Goal: Transaction & Acquisition: Book appointment/travel/reservation

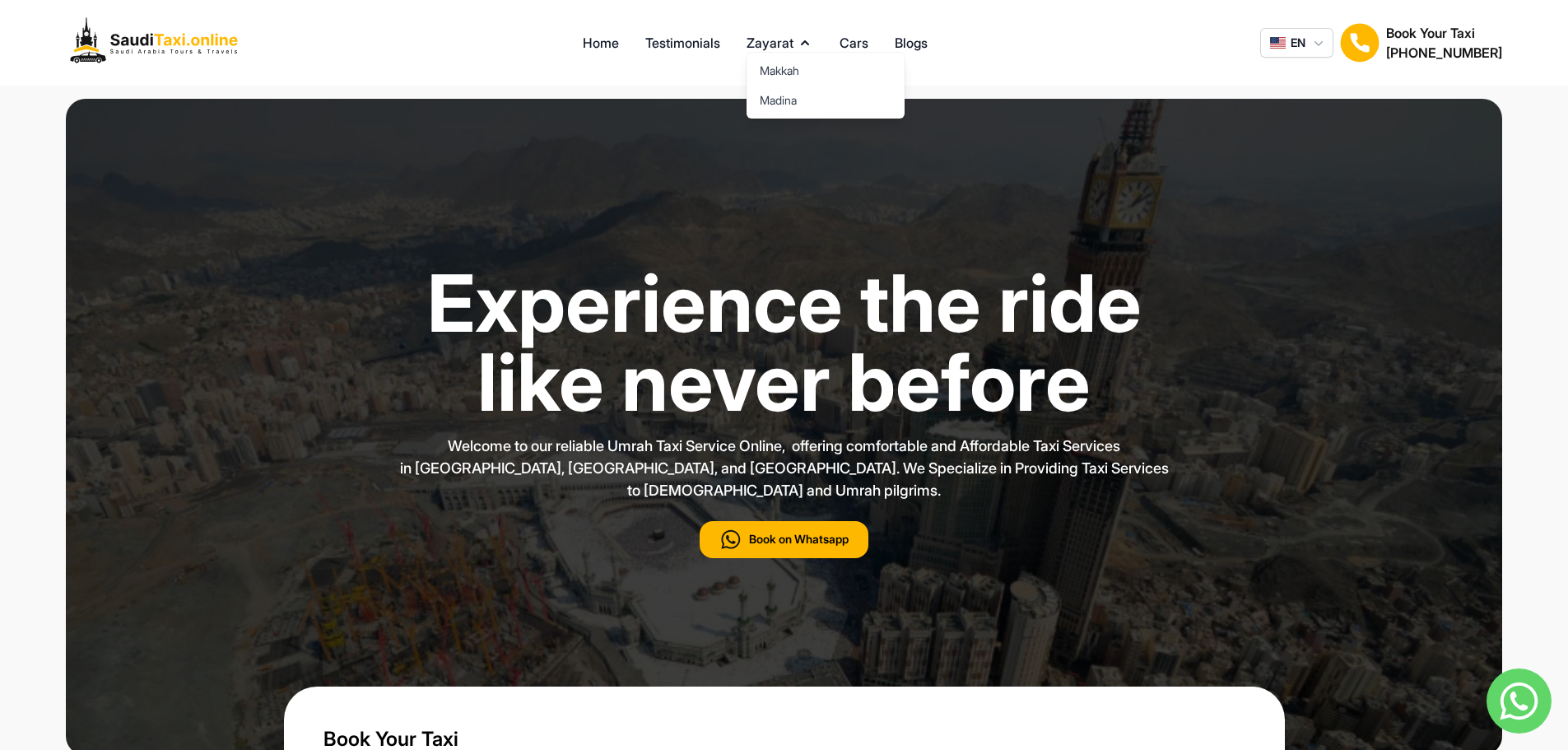
type input "***"
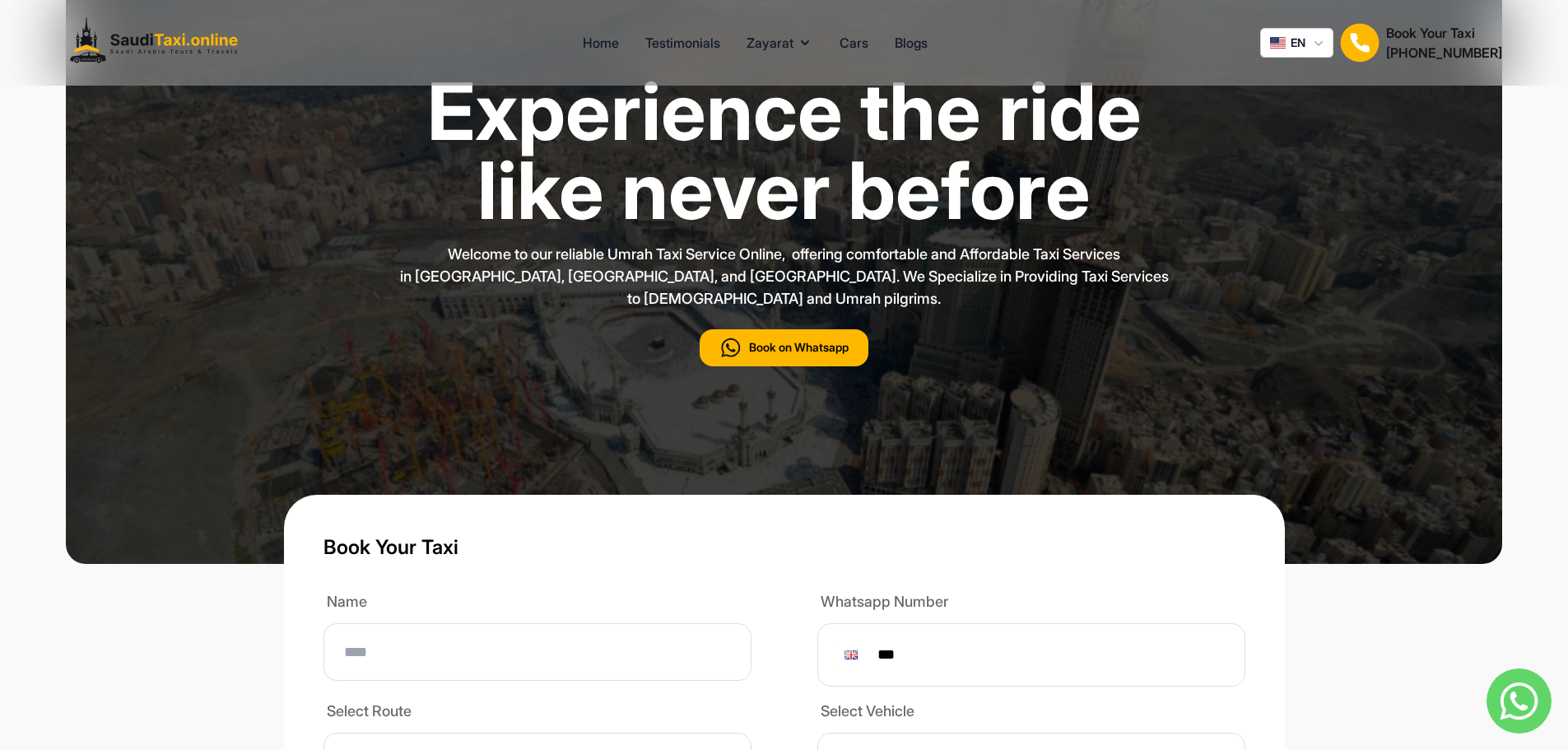
scroll to position [165, 0]
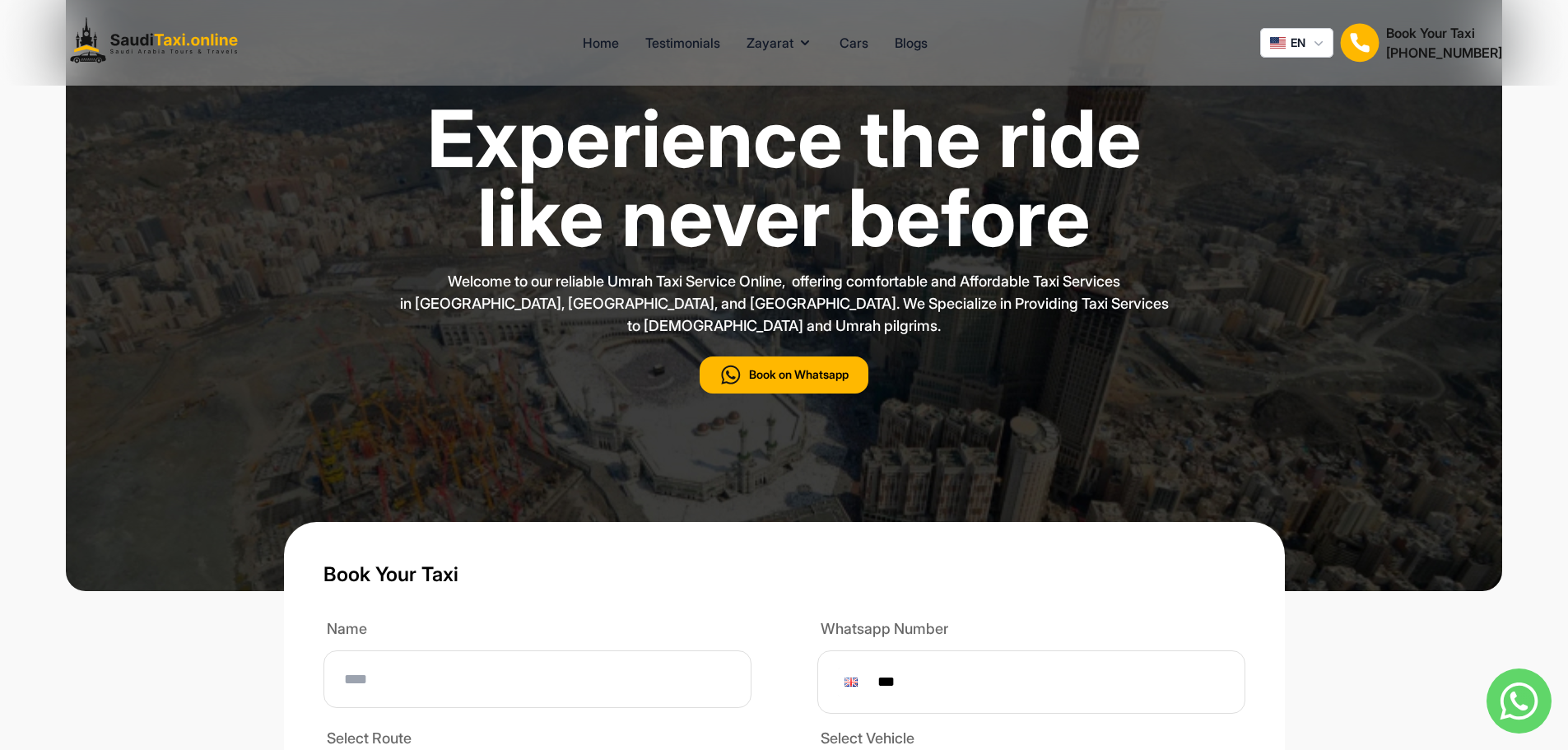
click at [1042, 432] on div "Experience the ride like never before Welcome to our reliable Umrah Taxi Servic…" at bounding box center [784, 279] width 1152 height 624
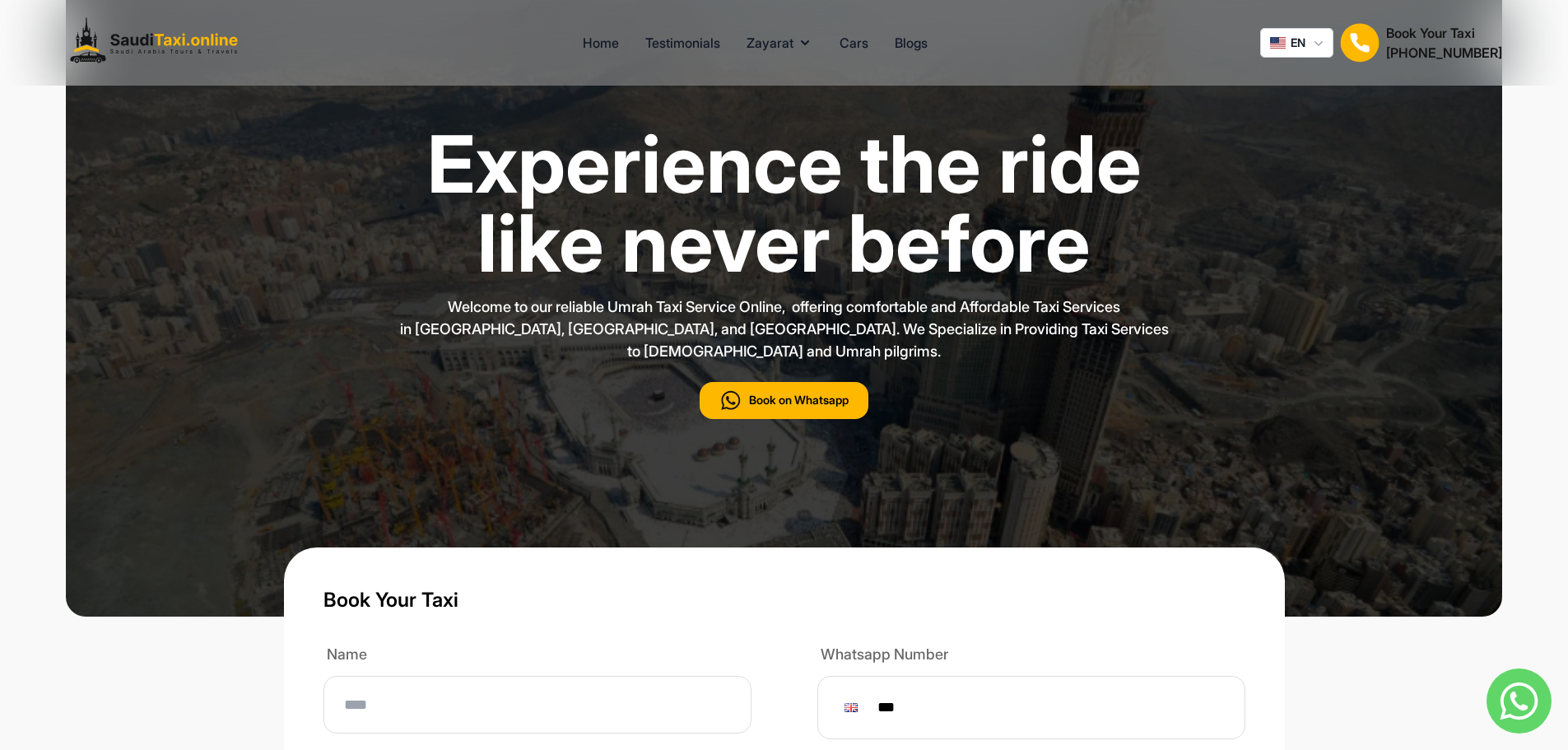
scroll to position [0, 0]
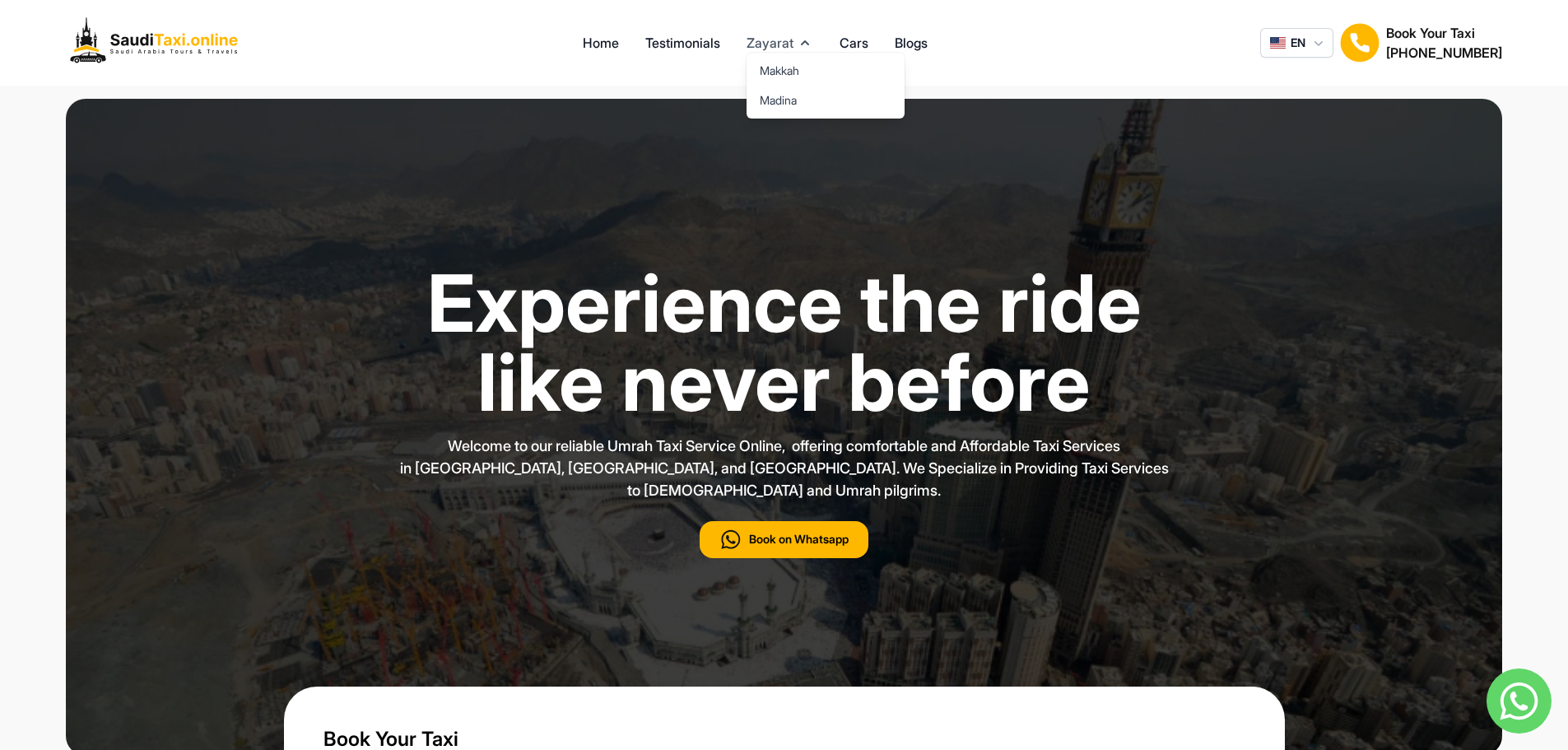
click at [768, 35] on button "Zayarat" at bounding box center [780, 43] width 67 height 20
click at [698, 39] on link "Testimonials" at bounding box center [683, 43] width 75 height 20
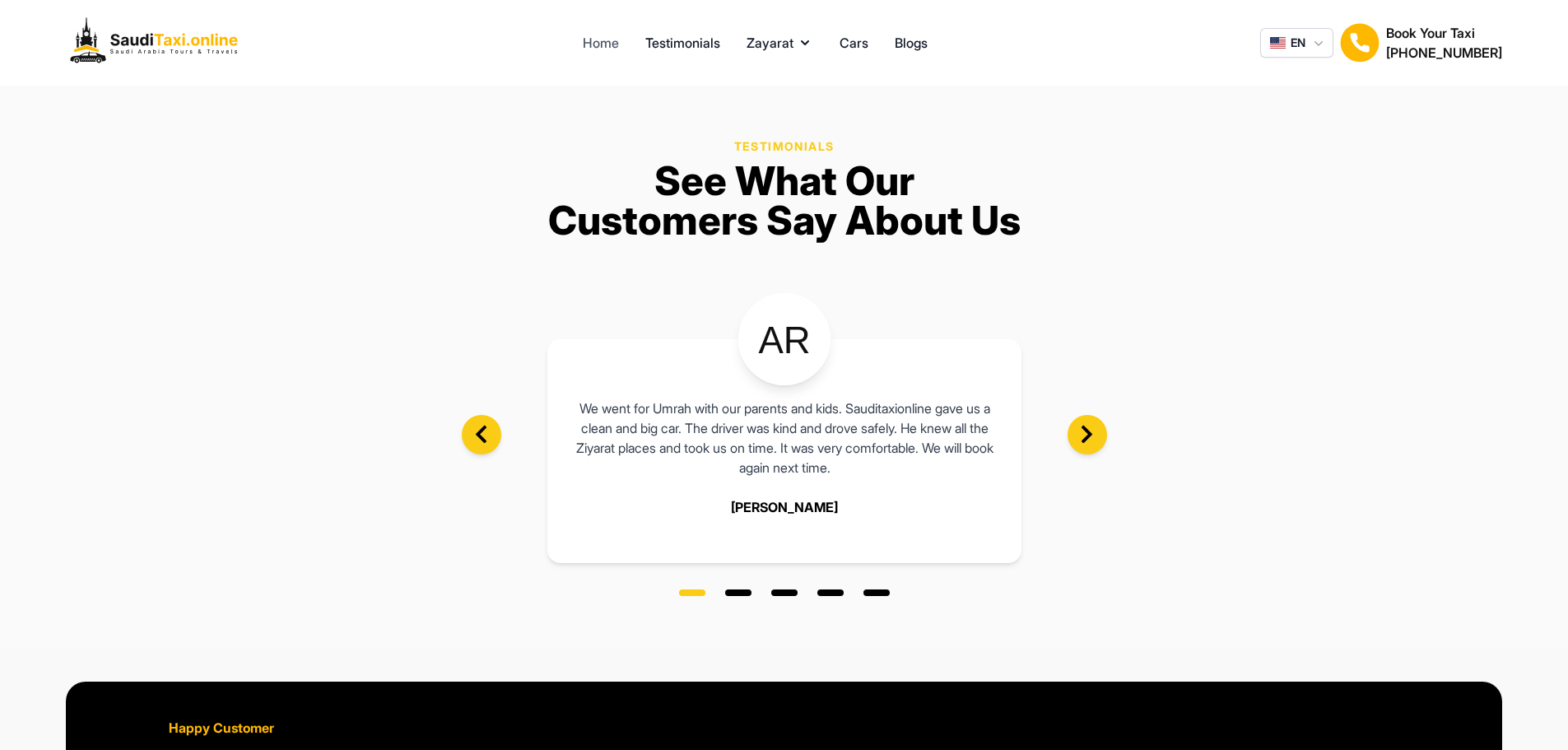
click at [604, 39] on link "Home" at bounding box center [601, 43] width 36 height 20
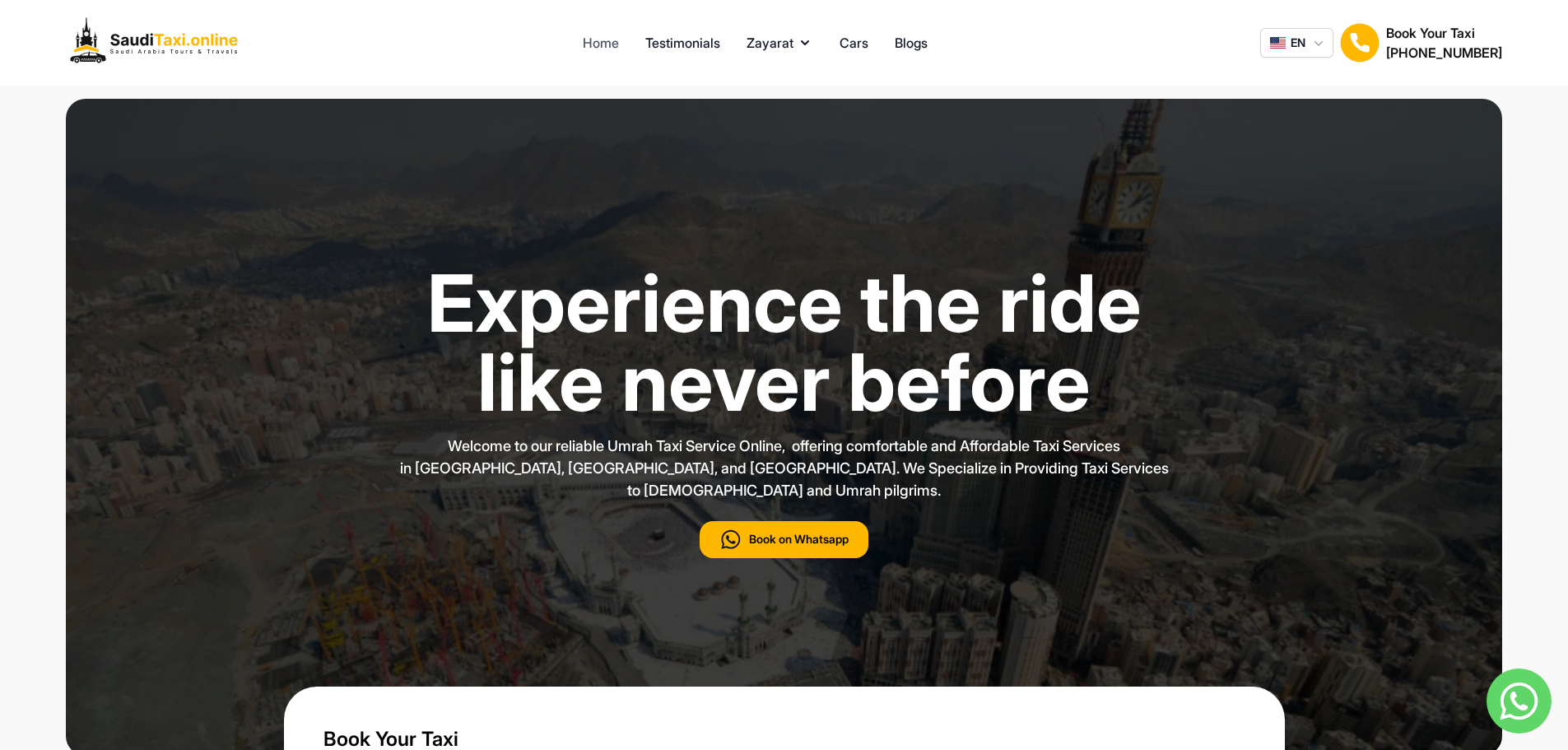
type input "***"
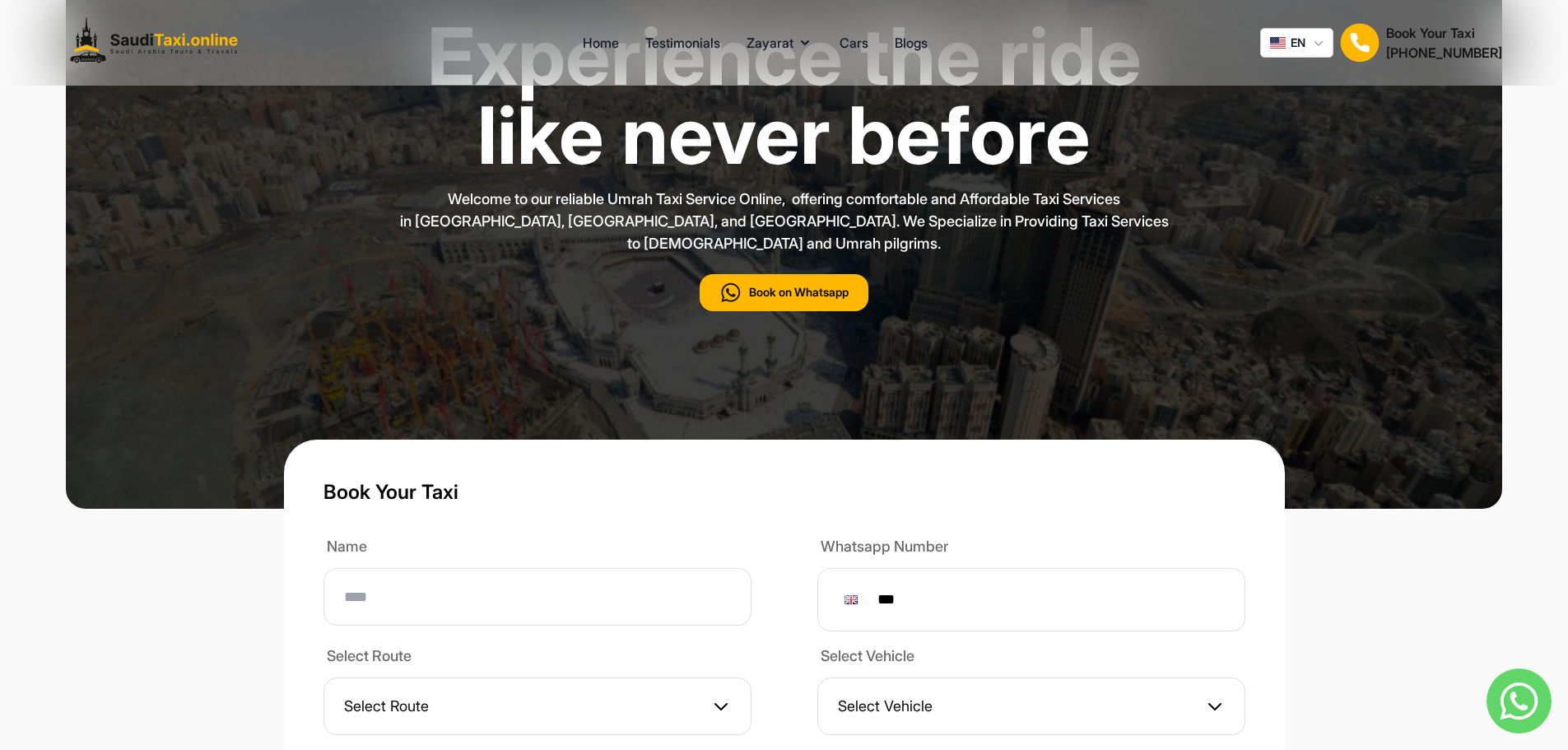
scroll to position [494, 0]
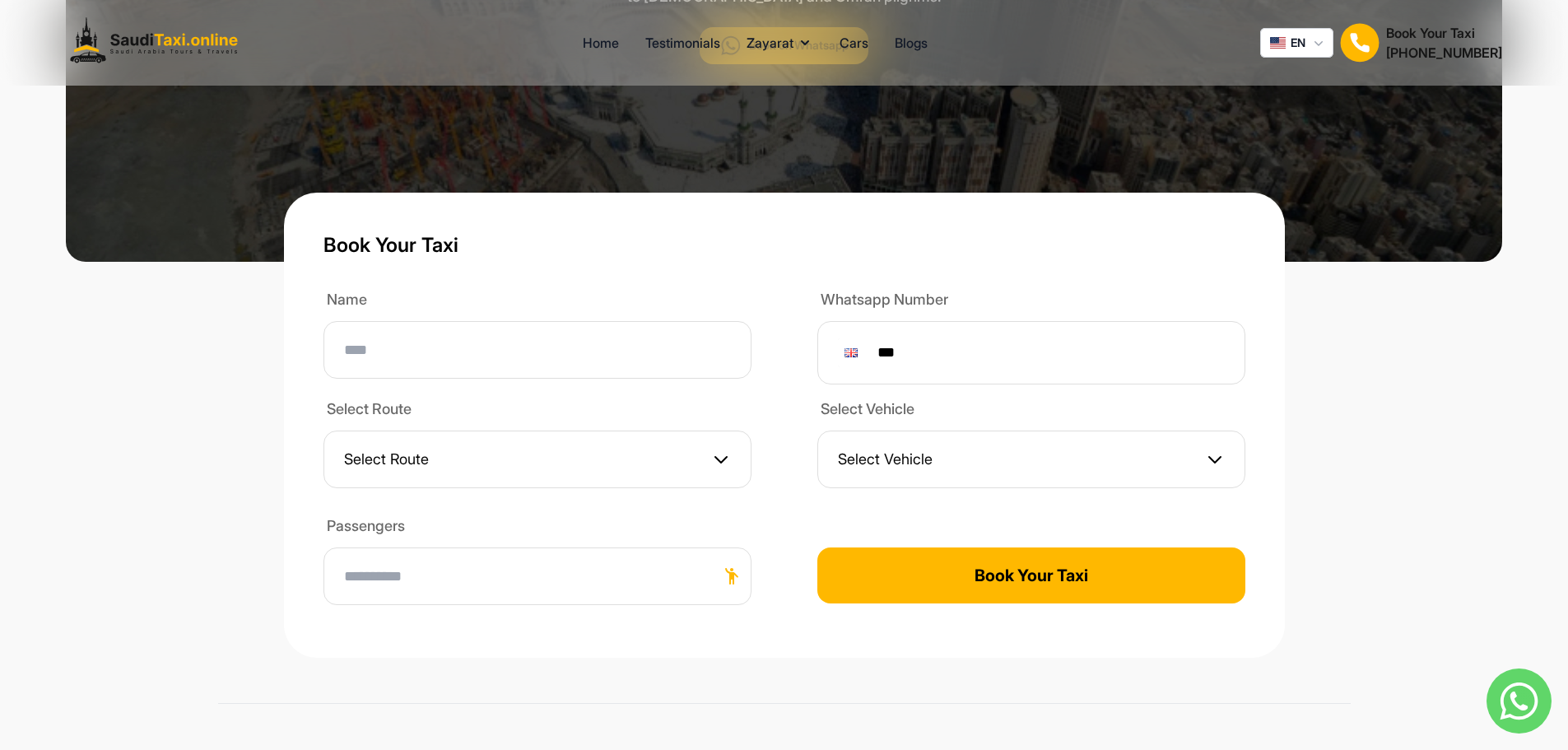
click at [923, 455] on button "Select Vehicle" at bounding box center [1031, 459] width 428 height 57
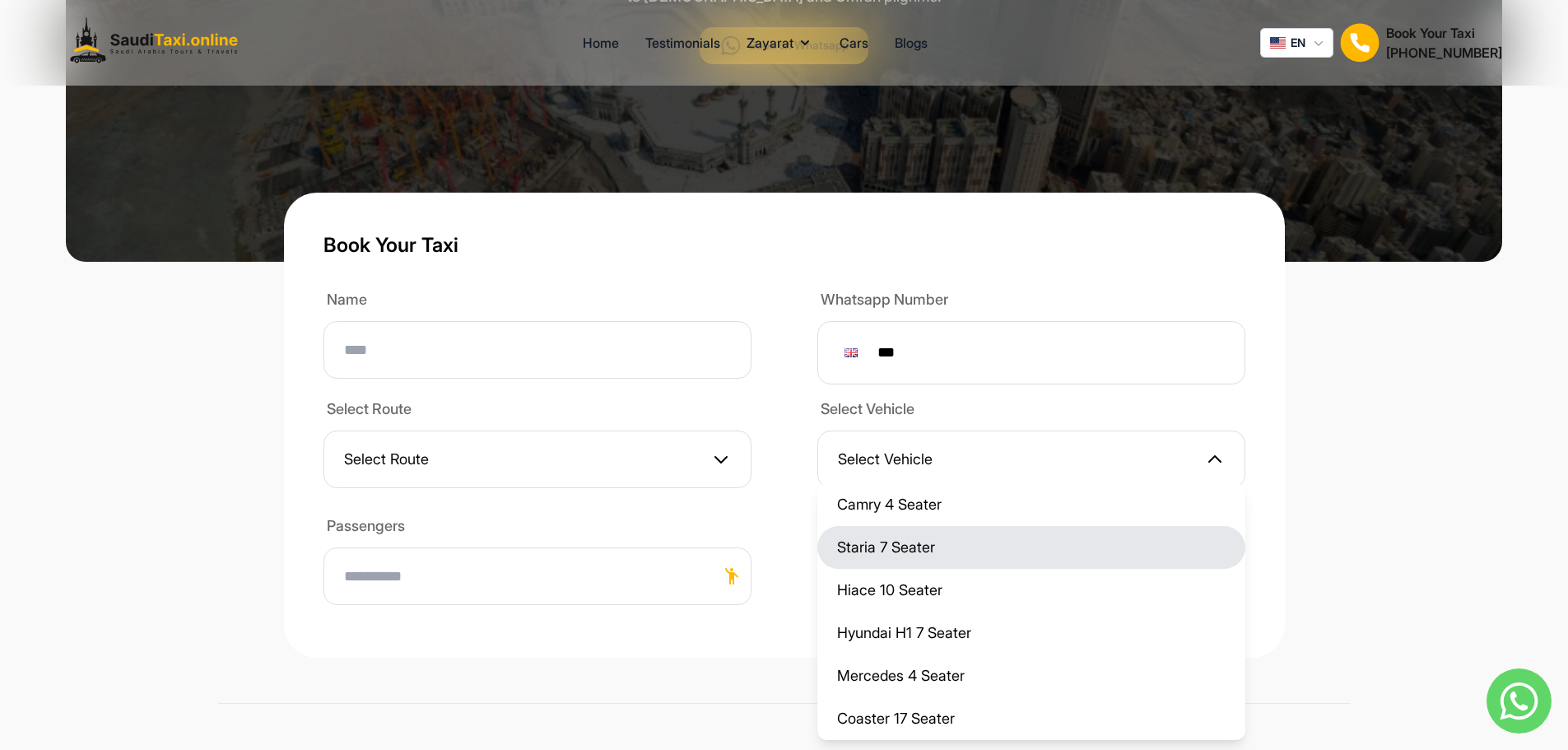
click at [918, 526] on li "Staria 7 Seater" at bounding box center [1031, 547] width 428 height 43
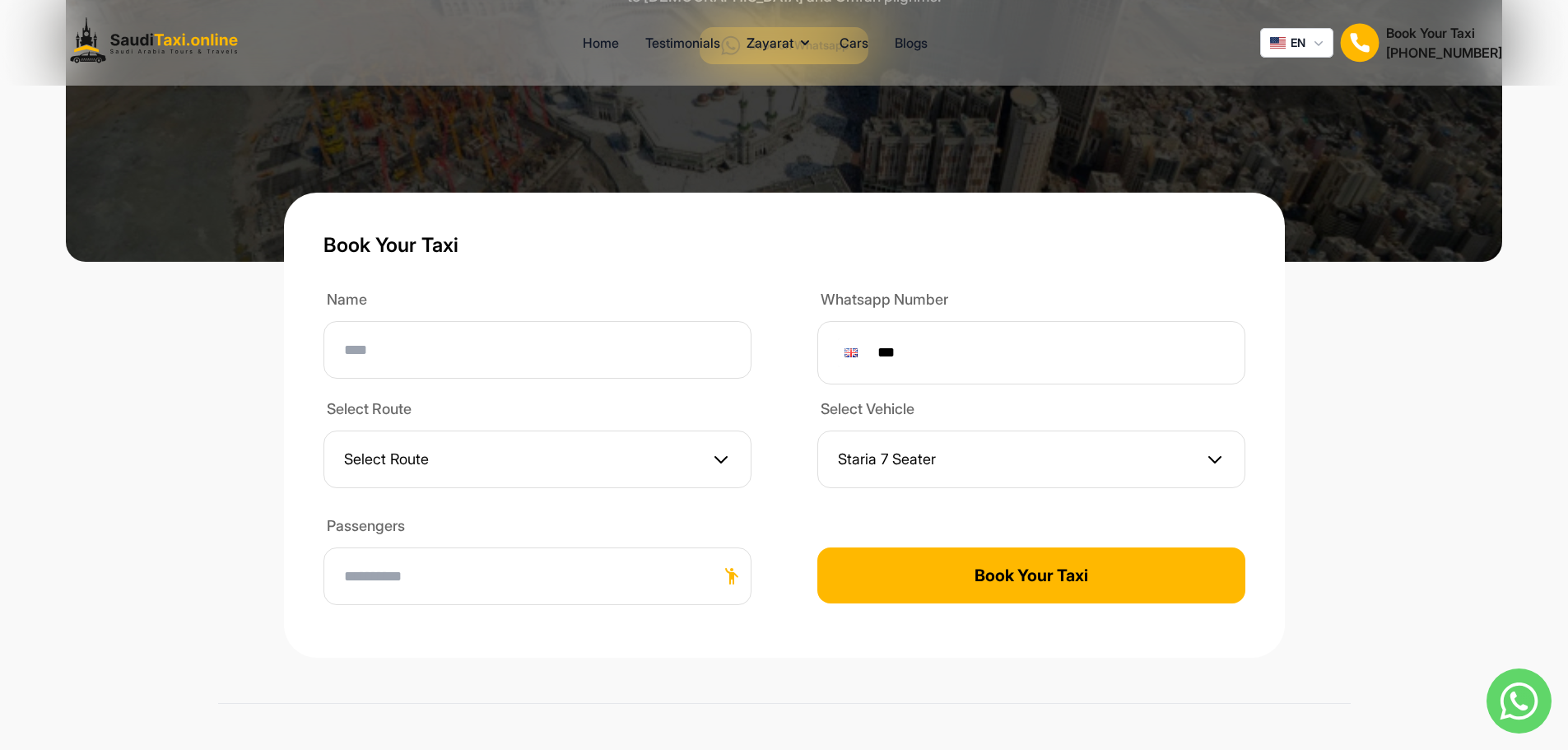
click at [985, 561] on button "Book Your Taxi" at bounding box center [1031, 575] width 428 height 56
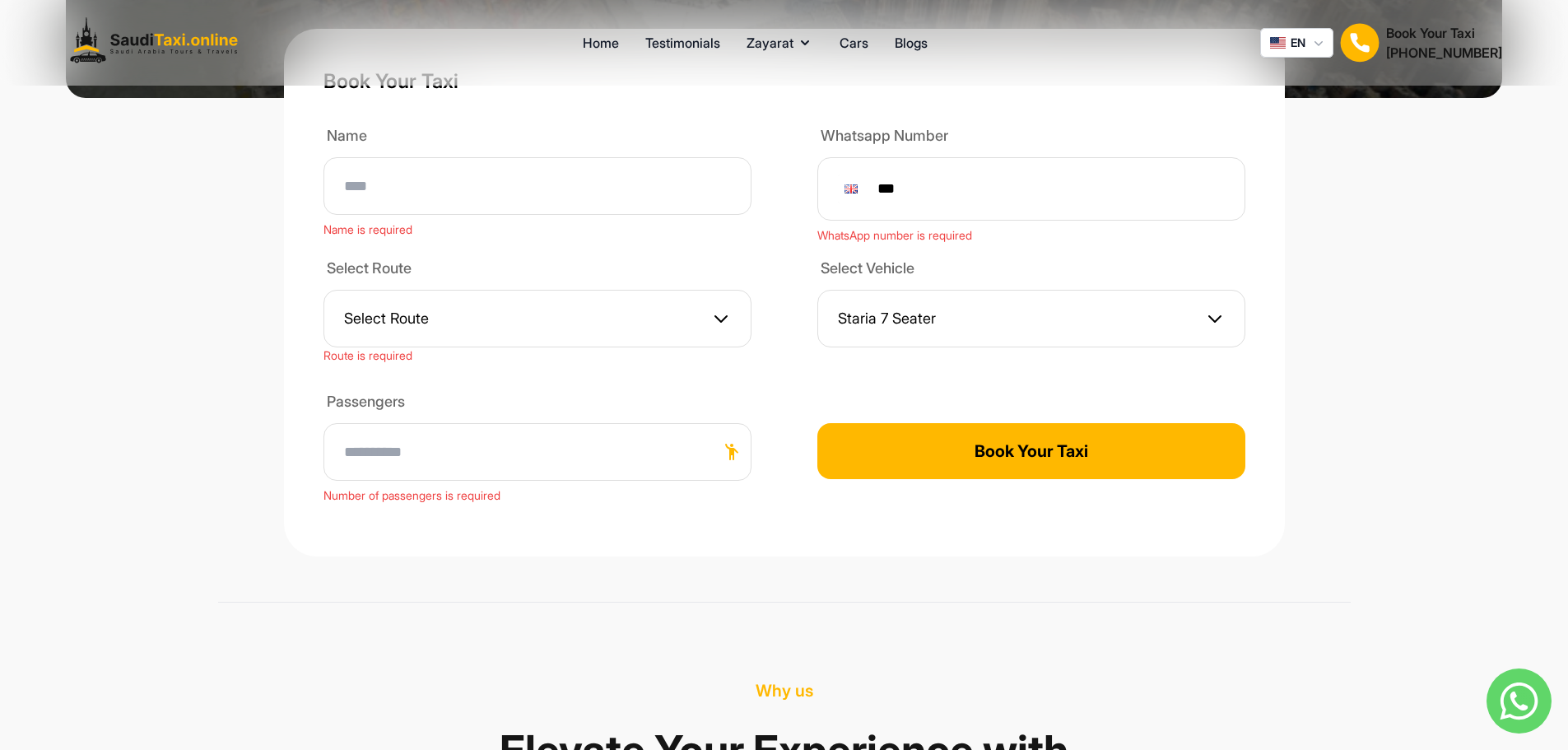
scroll to position [658, 0]
click at [428, 312] on button "Select Route" at bounding box center [537, 318] width 428 height 57
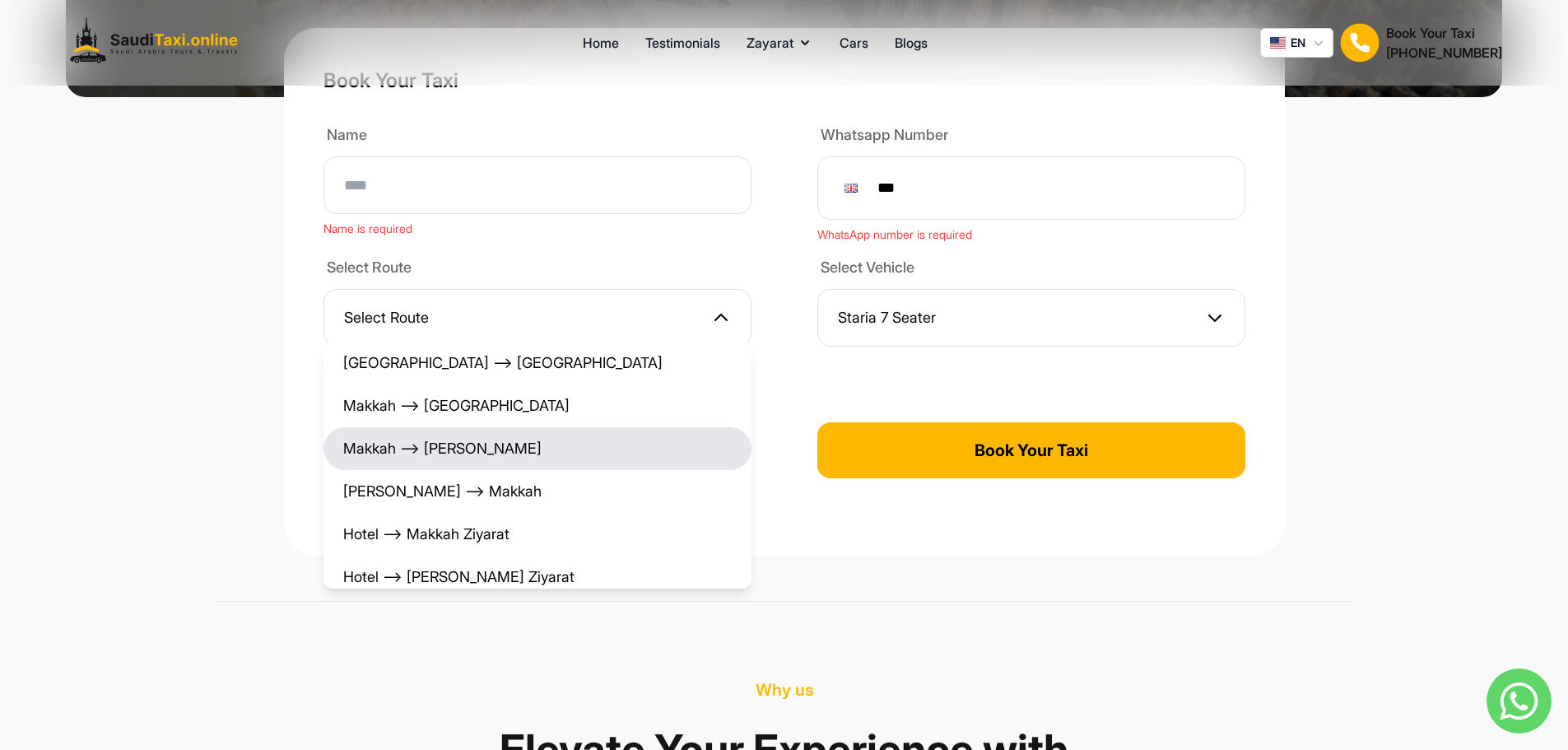
click at [445, 427] on li "Makkah ⟶ [PERSON_NAME]" at bounding box center [537, 448] width 428 height 43
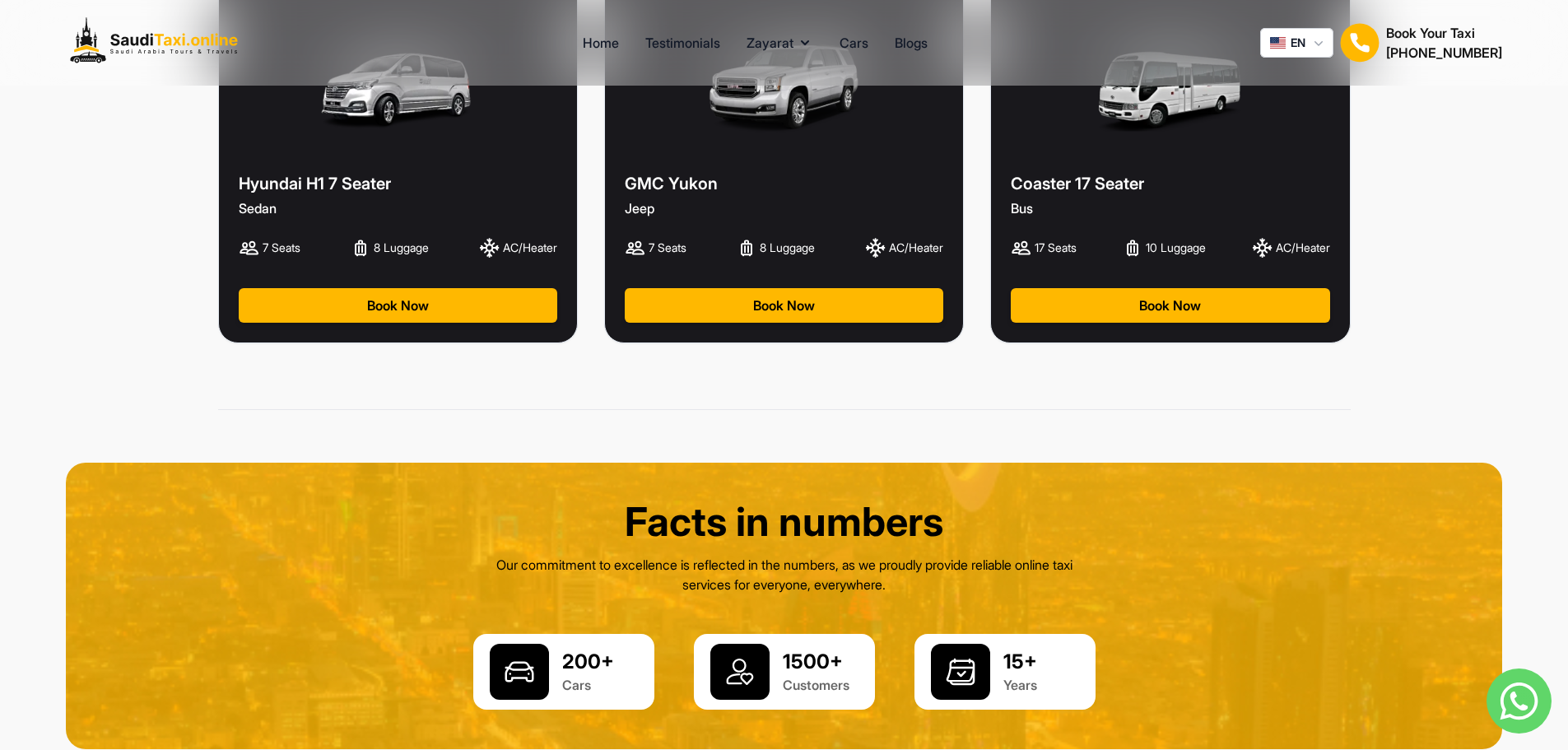
scroll to position [3458, 0]
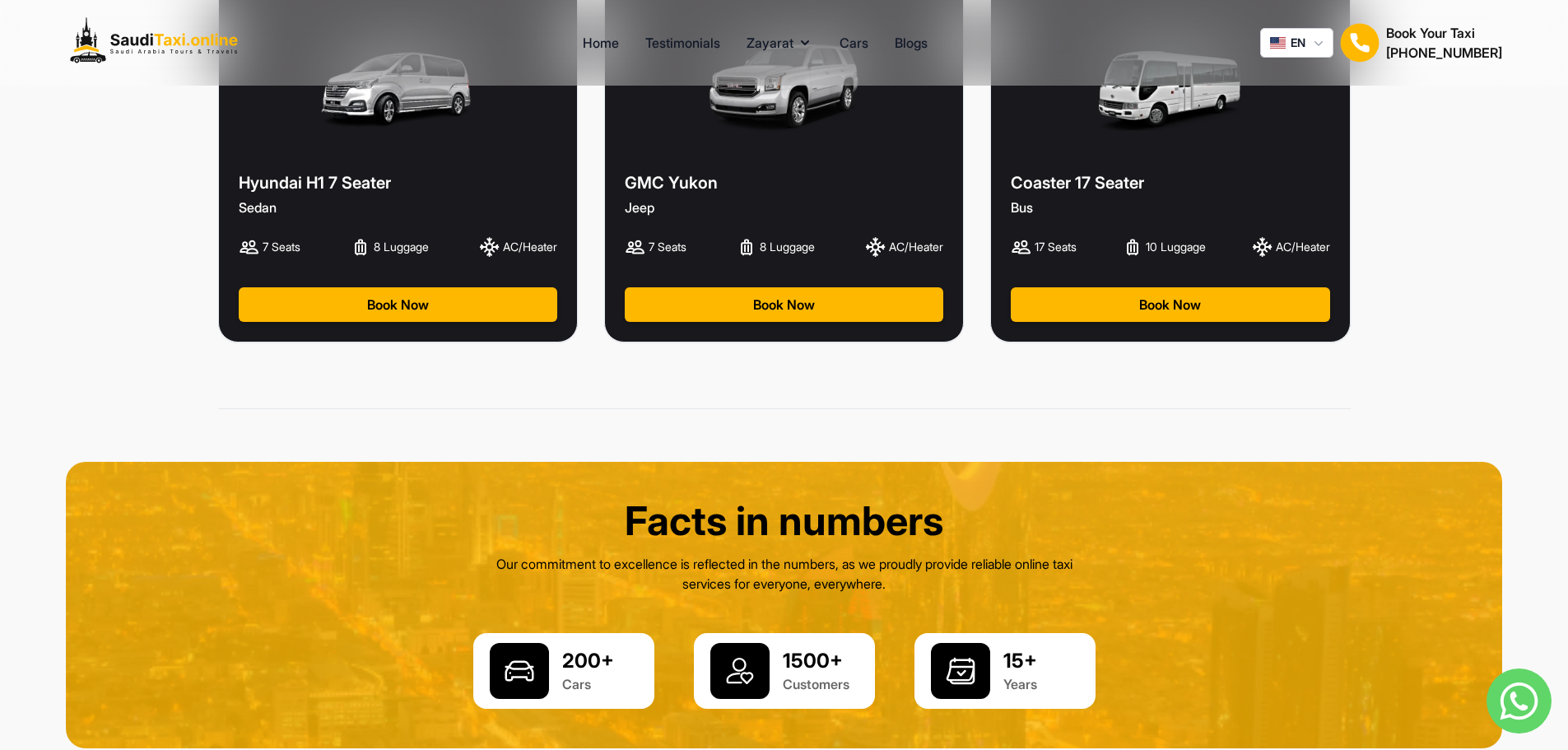
click at [427, 296] on button "Book Now" at bounding box center [398, 304] width 319 height 34
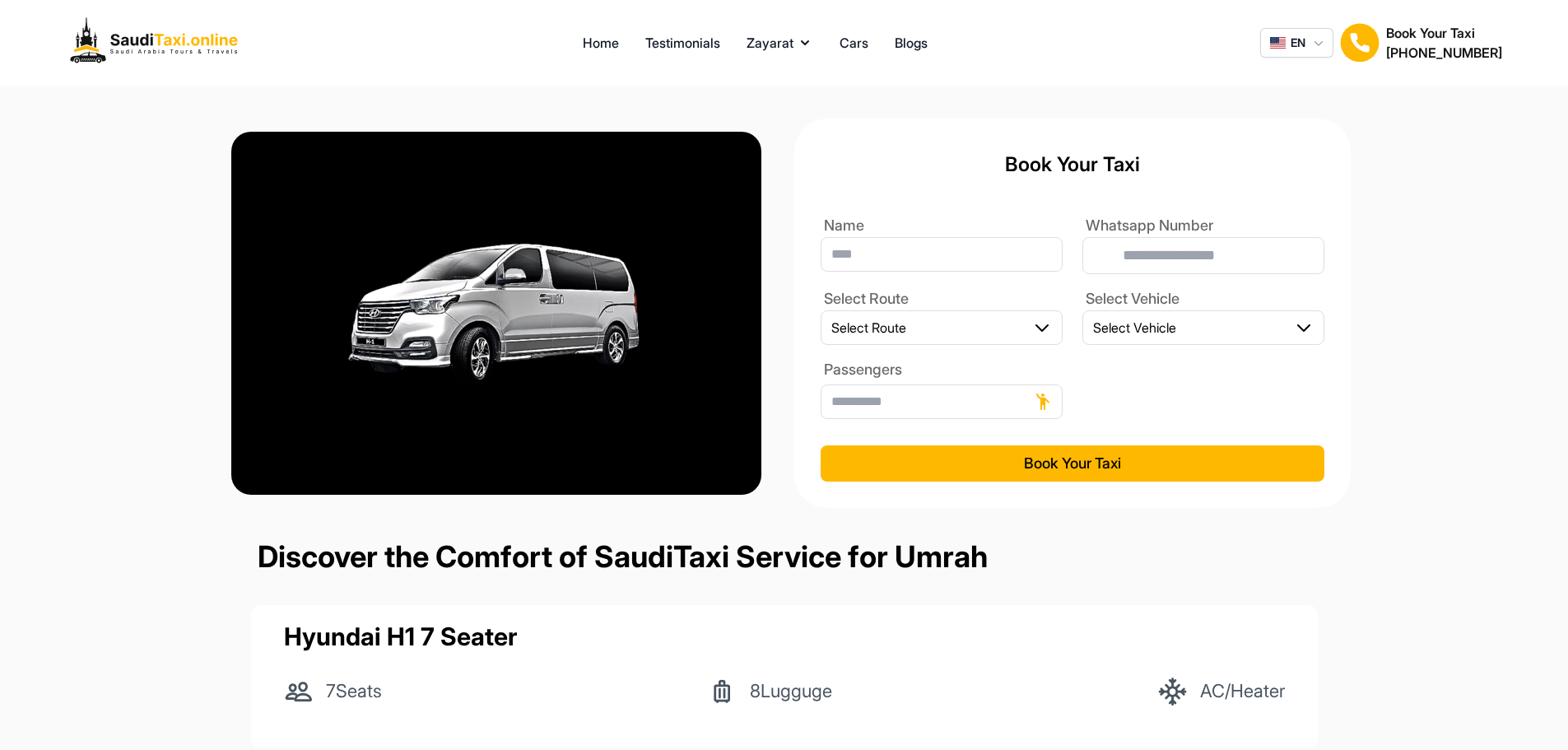
type input "***"
